Goal: Task Accomplishment & Management: Manage account settings

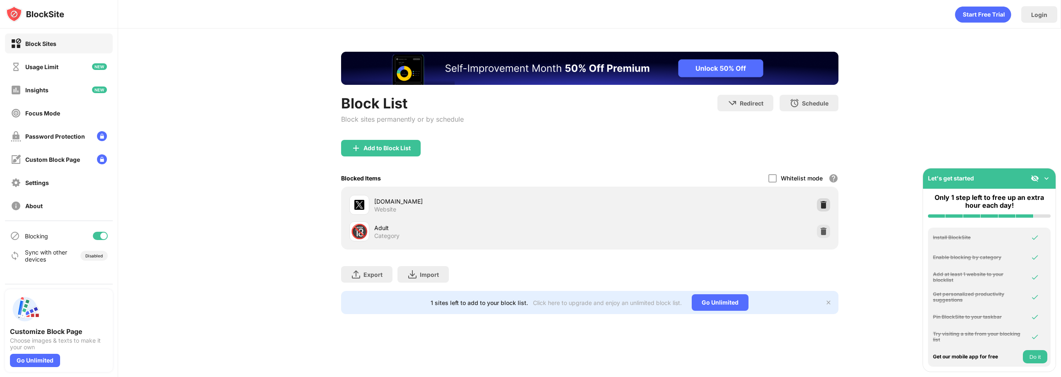
click at [819, 203] on img at bounding box center [823, 205] width 8 height 8
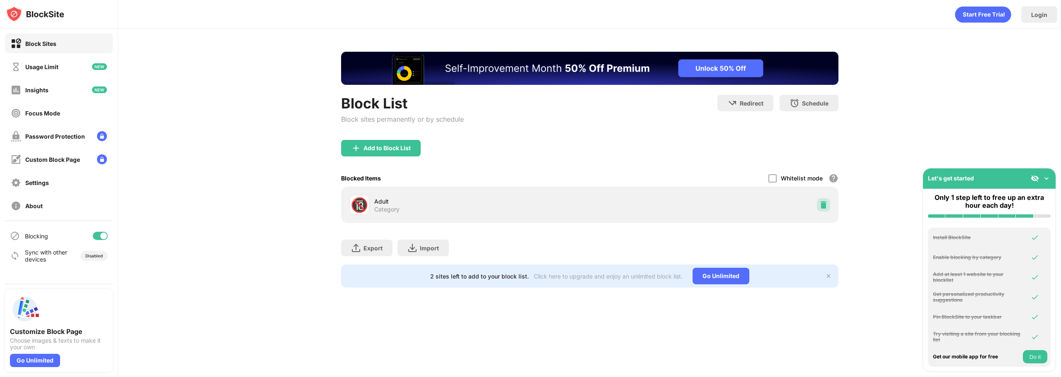
click at [819, 203] on img at bounding box center [823, 205] width 8 height 8
